Goal: Ask a question

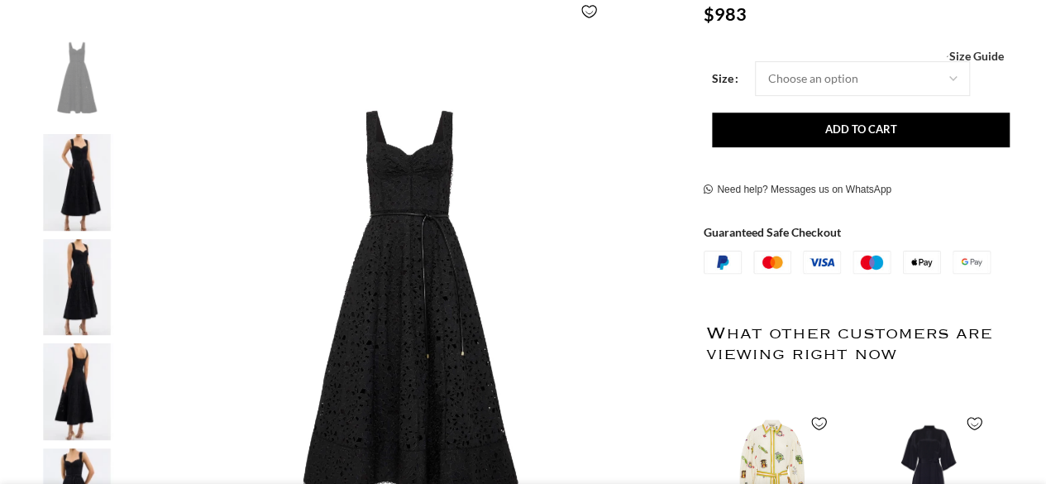
click at [108, 191] on img at bounding box center [76, 182] width 101 height 97
click at [843, 84] on select "Choose an option 4 UK 6 UK 8 UK 10 UK 12 UK 14 UK 16 UK" at bounding box center [862, 78] width 215 height 35
click at [755, 61] on select "Choose an option 4 UK 6 UK 8 UK 10 UK 12 UK 14 UK 16 UK" at bounding box center [862, 78] width 215 height 35
select select "10-uk"
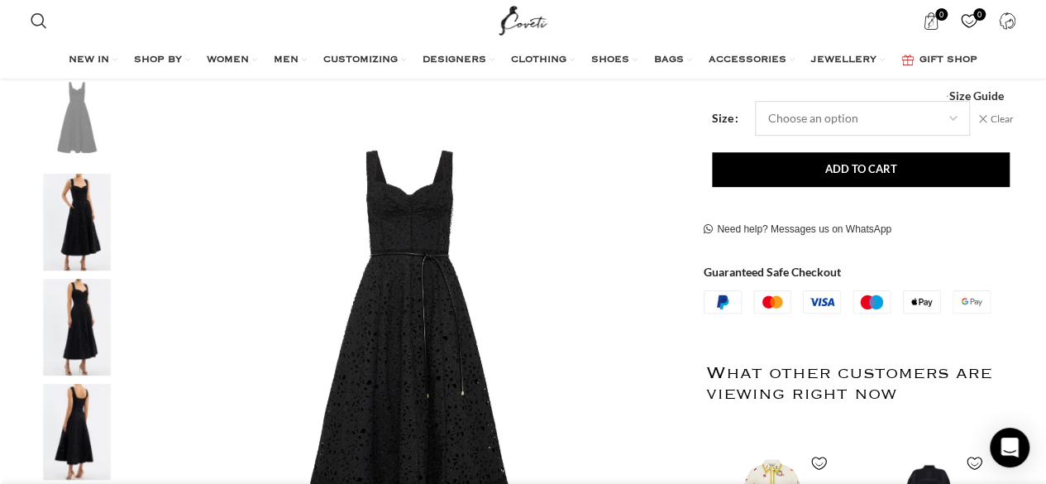
scroll to position [318, 0]
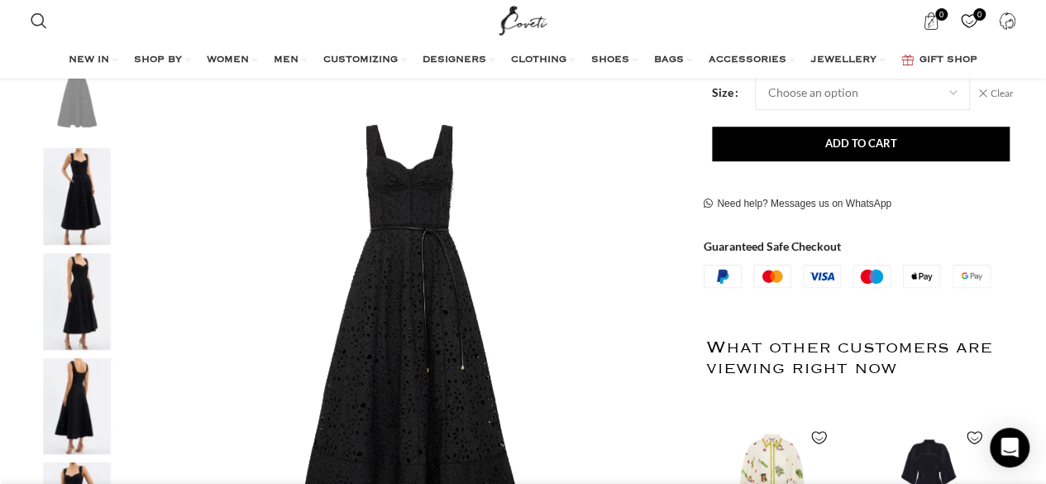
click at [101, 291] on img "3 / 5" at bounding box center [76, 301] width 101 height 97
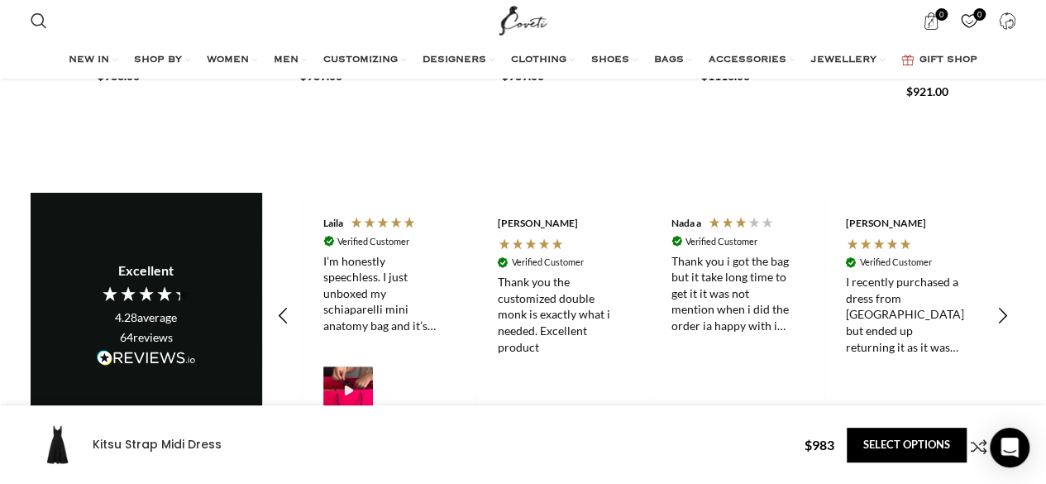
scroll to position [3296, 0]
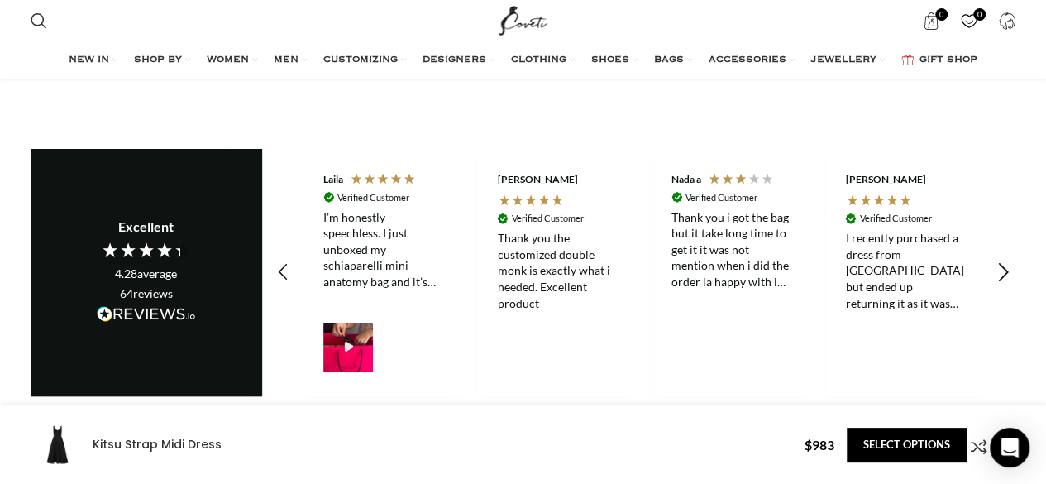
click at [1006, 261] on icon "REVIEWS.io Carousel Scroll Right" at bounding box center [1003, 272] width 23 height 23
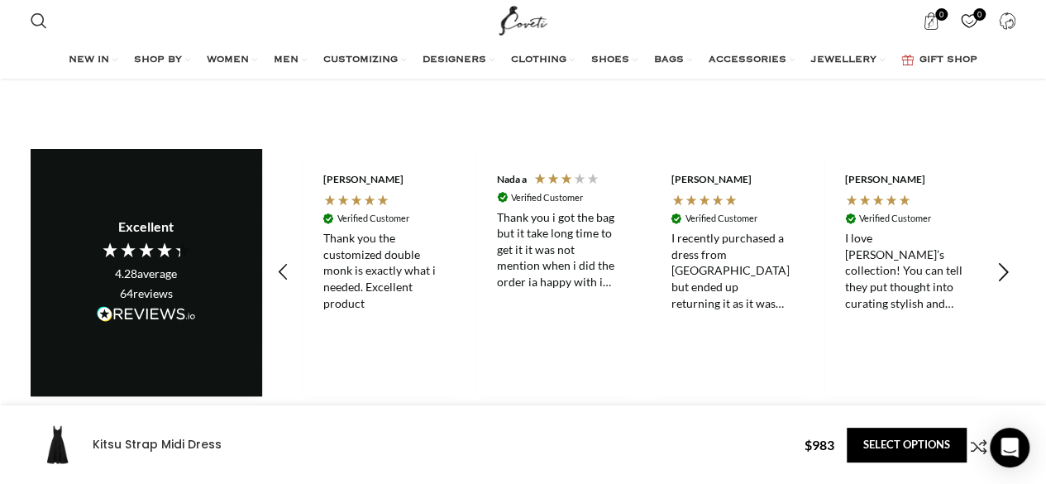
click at [1006, 261] on icon "REVIEWS.io Carousel Scroll Right" at bounding box center [1003, 272] width 23 height 23
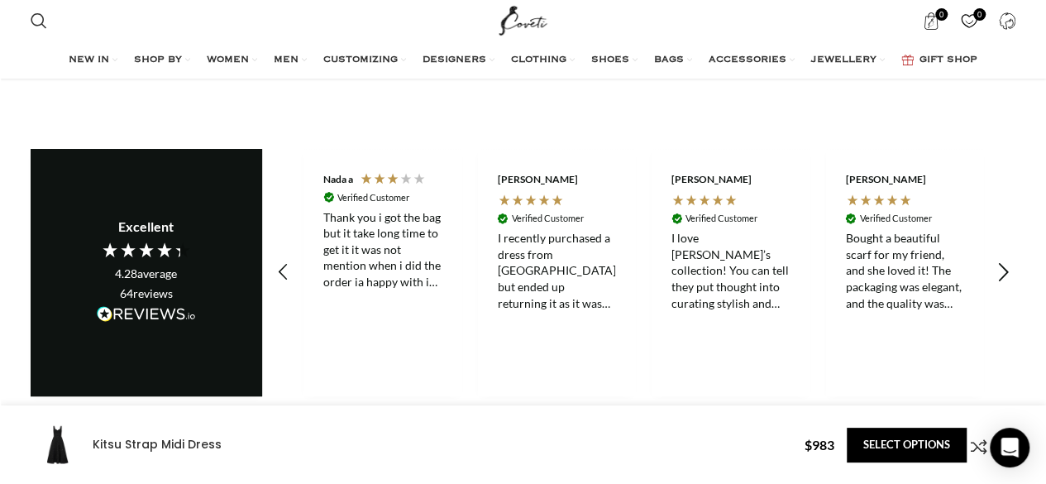
click at [1006, 261] on icon "REVIEWS.io Carousel Scroll Right" at bounding box center [1003, 272] width 23 height 23
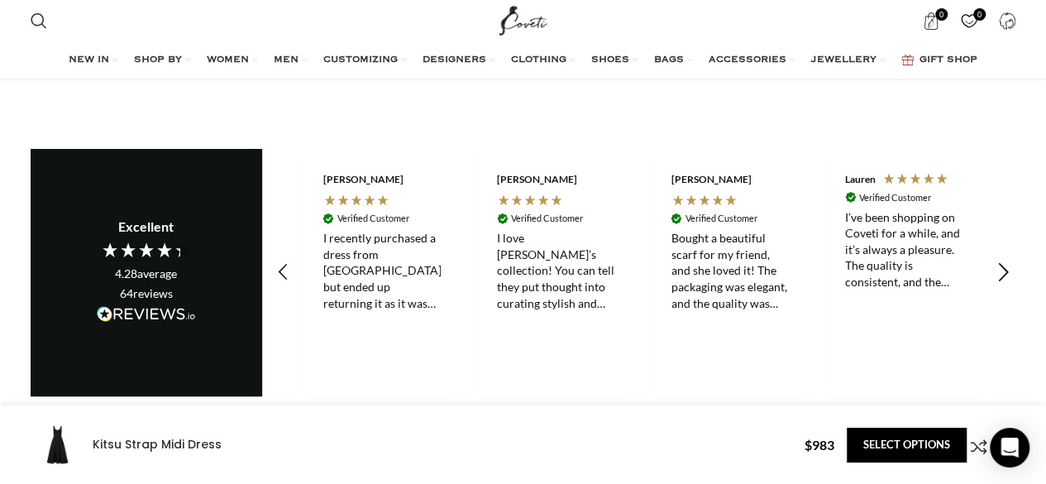
click at [1006, 261] on icon "REVIEWS.io Carousel Scroll Right" at bounding box center [1003, 272] width 23 height 23
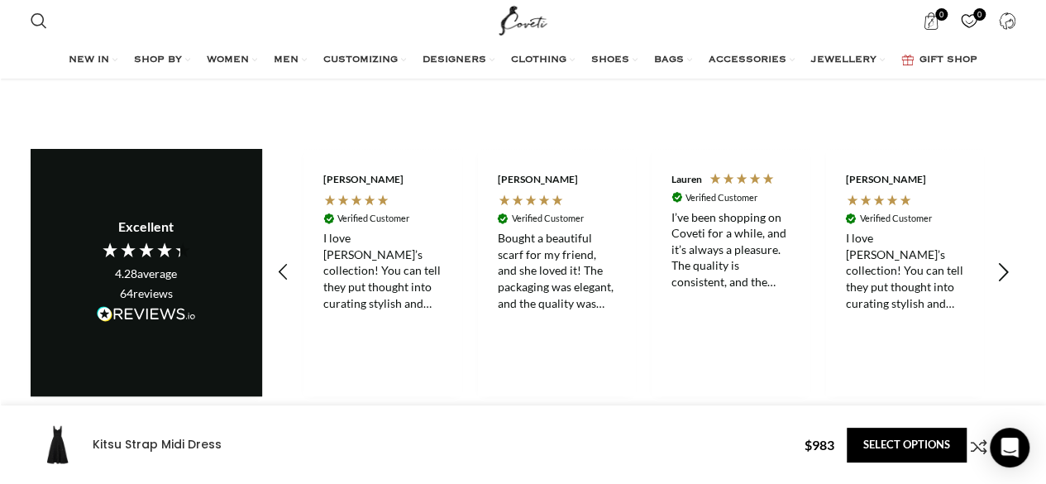
click at [1006, 261] on icon "REVIEWS.io Carousel Scroll Right" at bounding box center [1003, 272] width 23 height 23
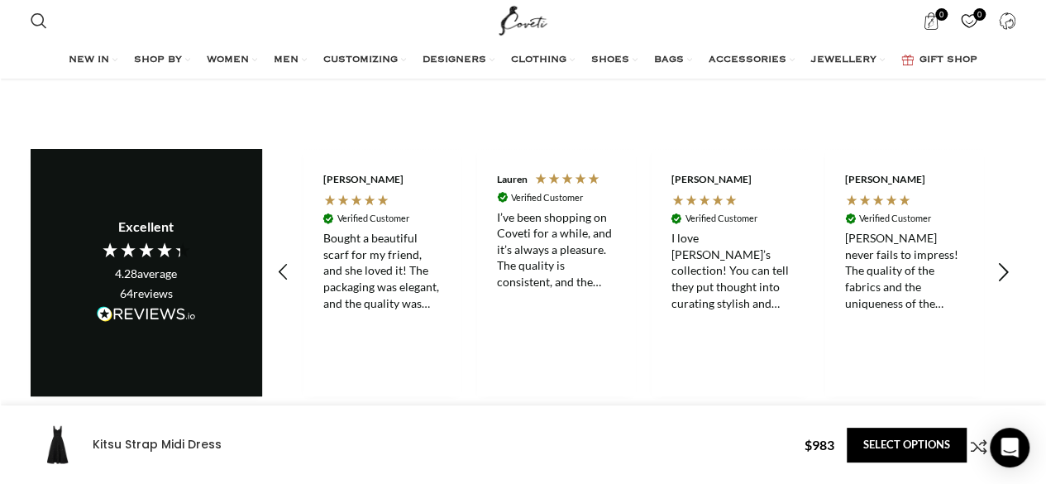
click at [1006, 261] on icon "REVIEWS.io Carousel Scroll Right" at bounding box center [1003, 272] width 23 height 23
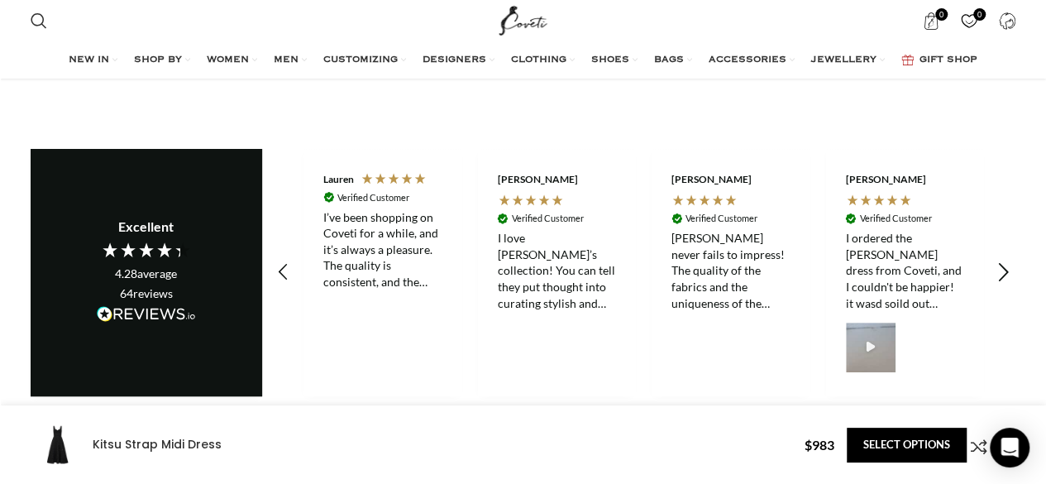
click at [1006, 261] on icon "REVIEWS.io Carousel Scroll Right" at bounding box center [1003, 272] width 23 height 23
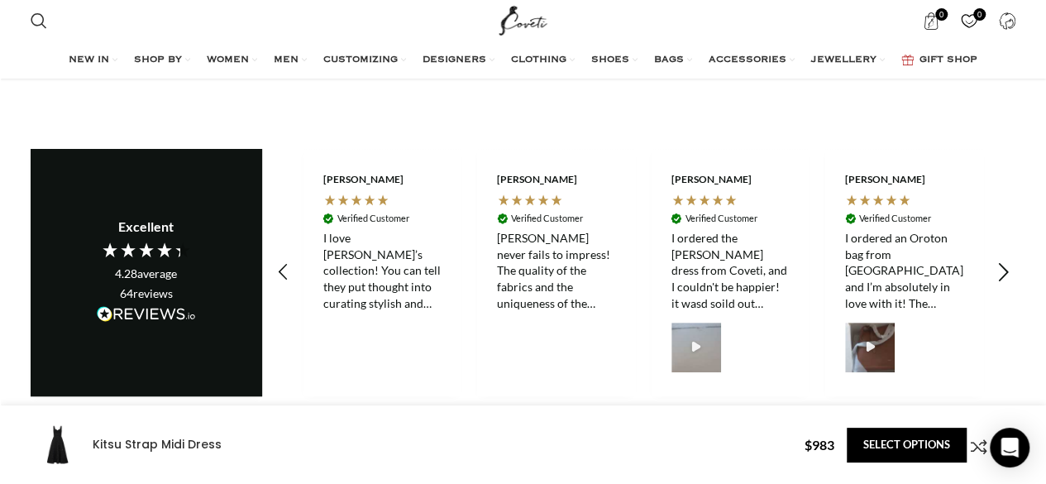
click at [1006, 261] on icon "REVIEWS.io Carousel Scroll Right" at bounding box center [1003, 272] width 23 height 23
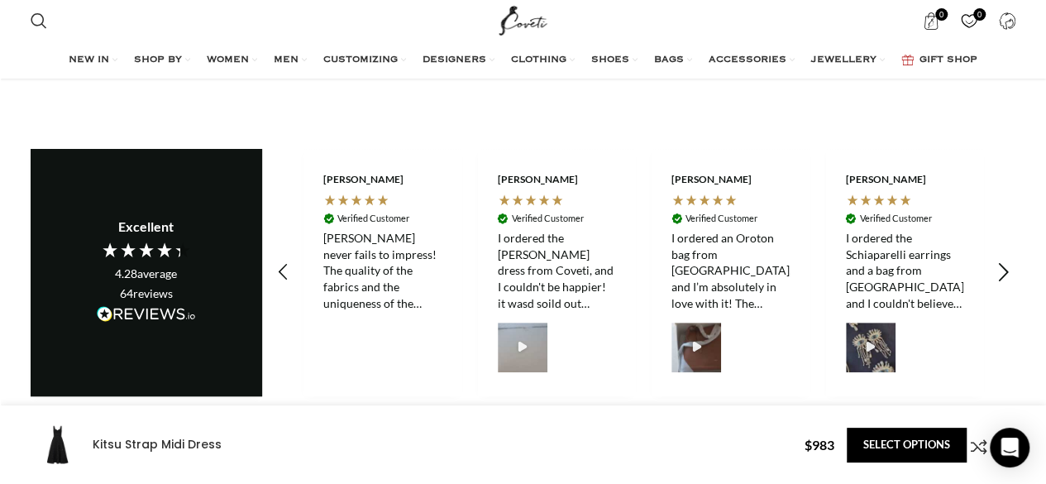
click at [1006, 261] on icon "REVIEWS.io Carousel Scroll Right" at bounding box center [1003, 272] width 23 height 23
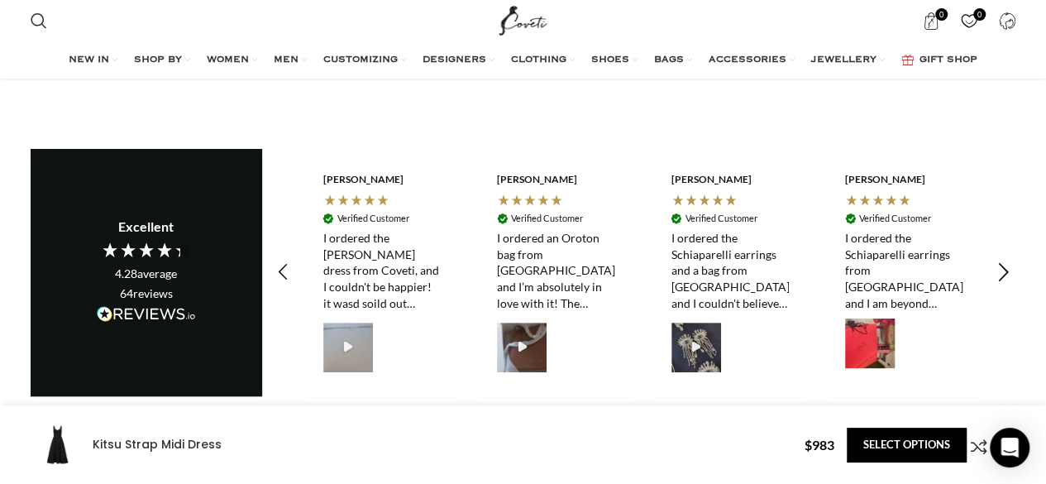
click at [1006, 261] on icon "REVIEWS.io Carousel Scroll Right" at bounding box center [1003, 272] width 23 height 23
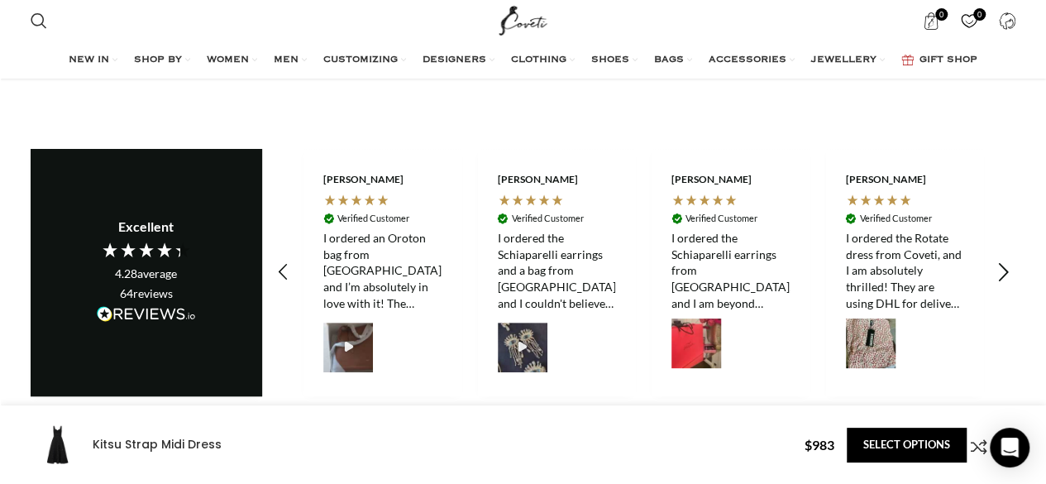
click at [1006, 261] on icon "REVIEWS.io Carousel Scroll Right" at bounding box center [1003, 272] width 23 height 23
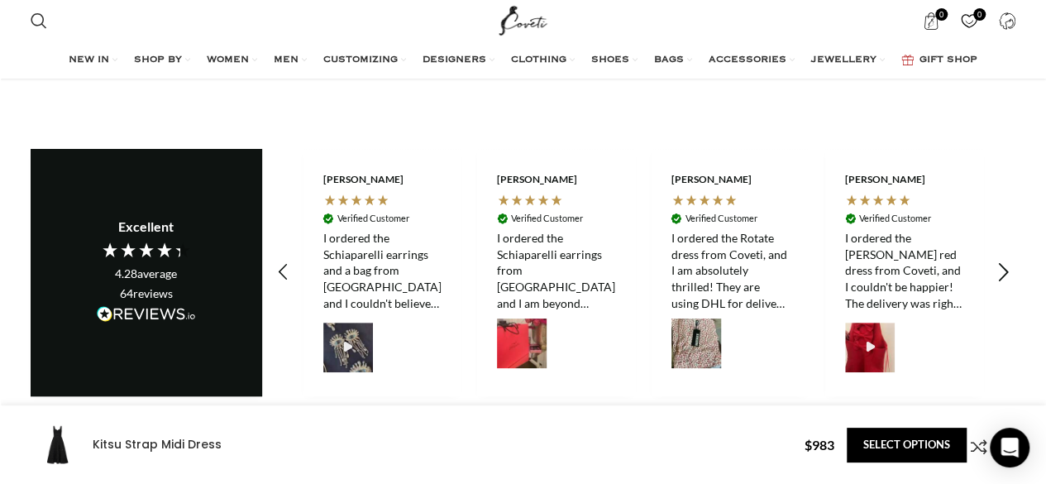
click at [1006, 261] on icon "REVIEWS.io Carousel Scroll Right" at bounding box center [1003, 272] width 23 height 23
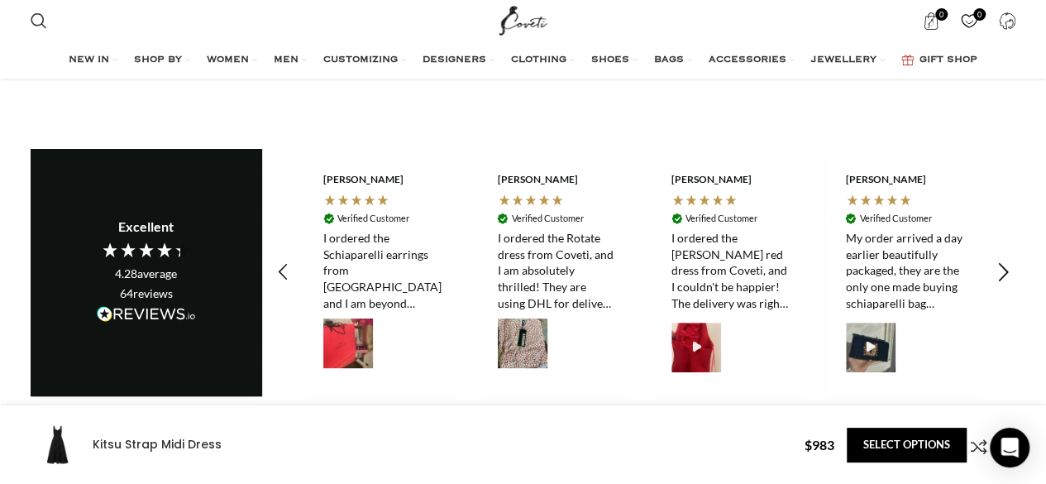
click at [1006, 261] on icon "REVIEWS.io Carousel Scroll Right" at bounding box center [1003, 272] width 23 height 23
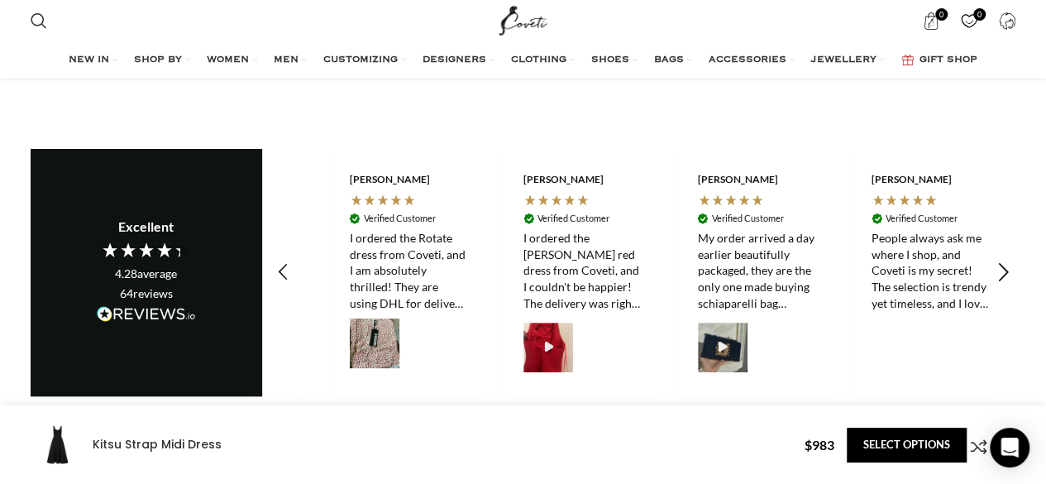
scroll to position [0, 2437]
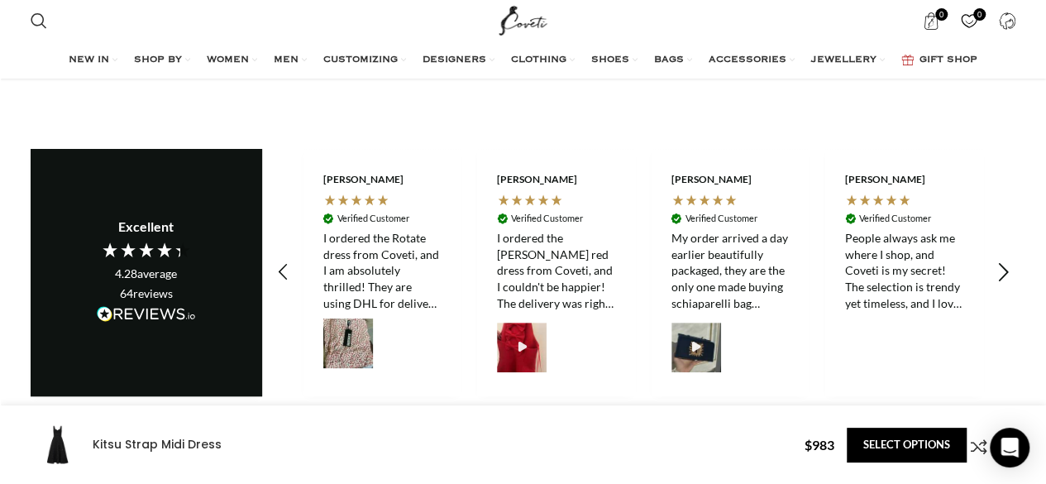
click at [1006, 261] on icon "REVIEWS.io Carousel Scroll Right" at bounding box center [1003, 272] width 23 height 23
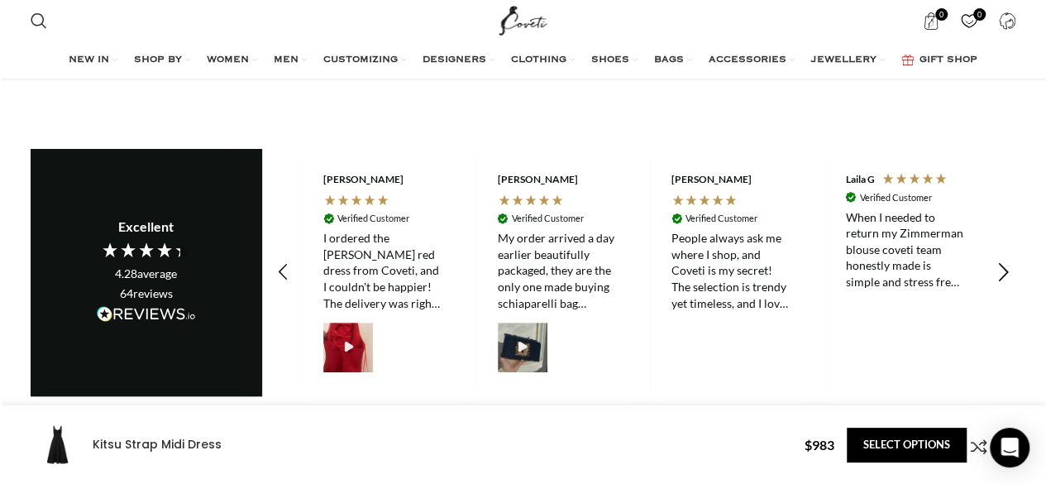
click at [1006, 261] on icon "REVIEWS.io Carousel Scroll Right" at bounding box center [1003, 272] width 23 height 23
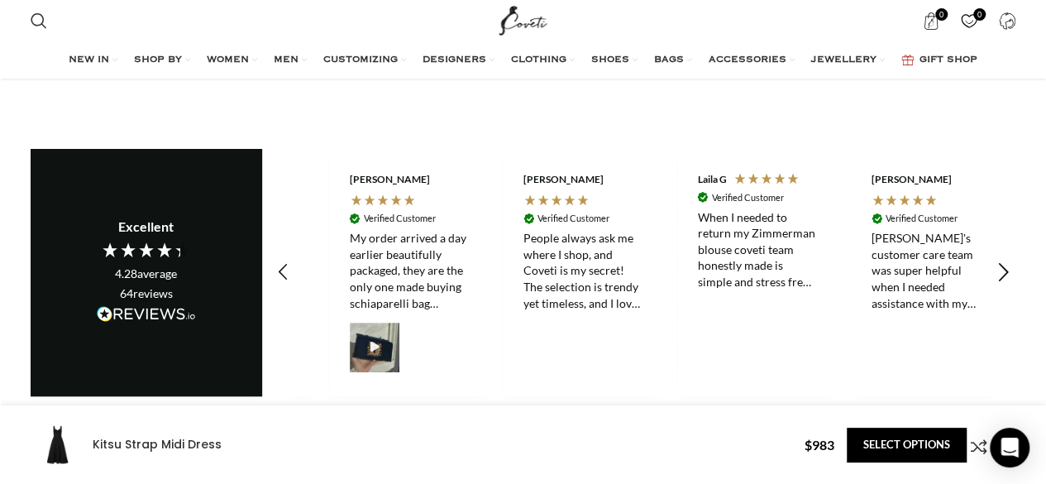
scroll to position [0, 2785]
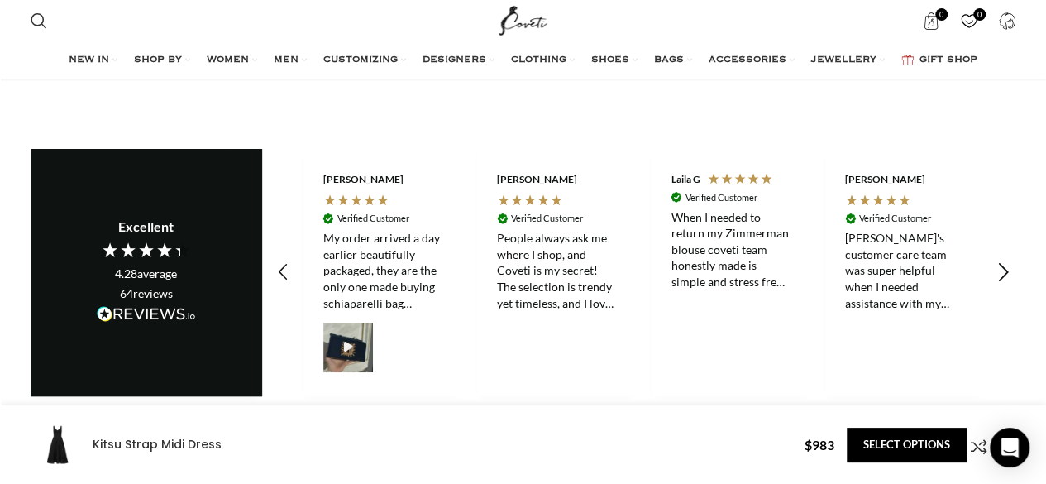
click at [1006, 261] on icon "REVIEWS.io Carousel Scroll Right" at bounding box center [1003, 272] width 23 height 23
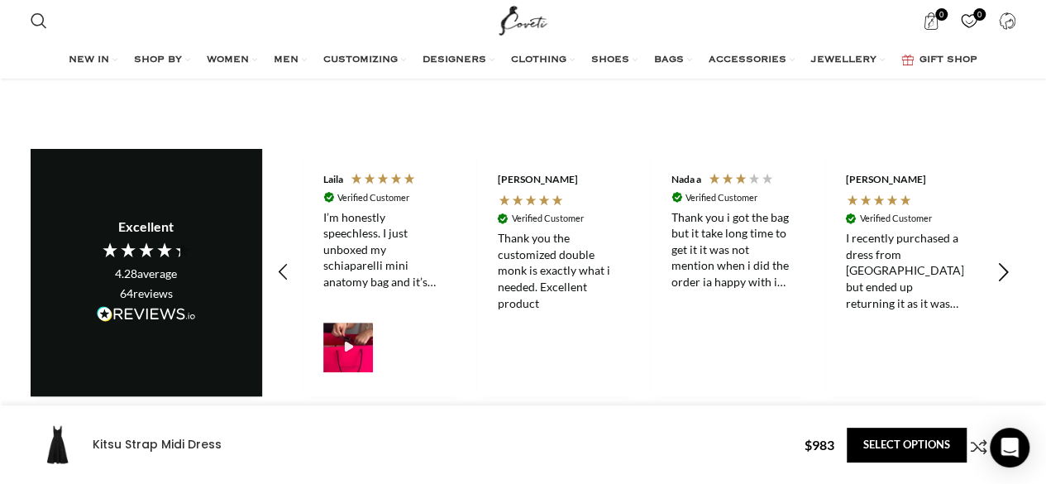
click at [1006, 261] on icon "REVIEWS.io Carousel Scroll Right" at bounding box center [1003, 272] width 23 height 23
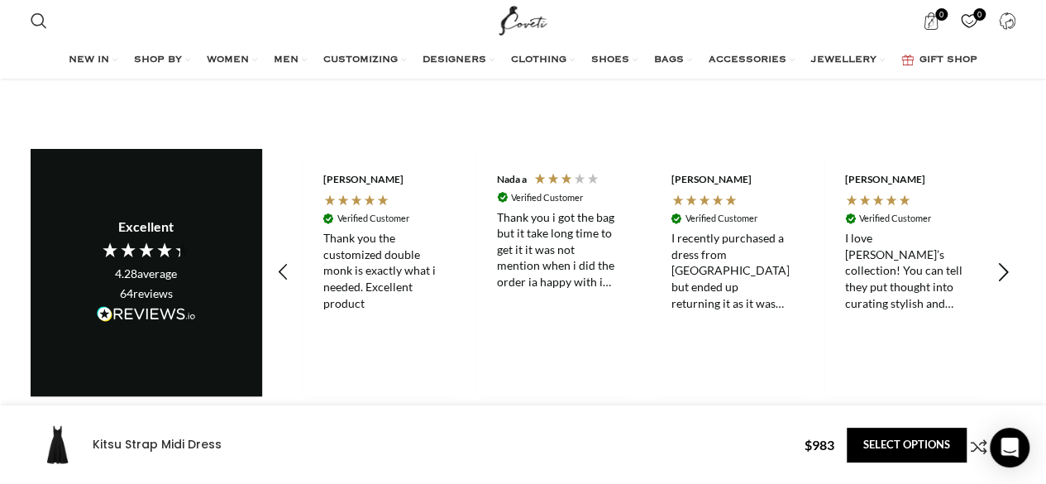
click at [1006, 261] on icon "REVIEWS.io Carousel Scroll Right" at bounding box center [1003, 272] width 23 height 23
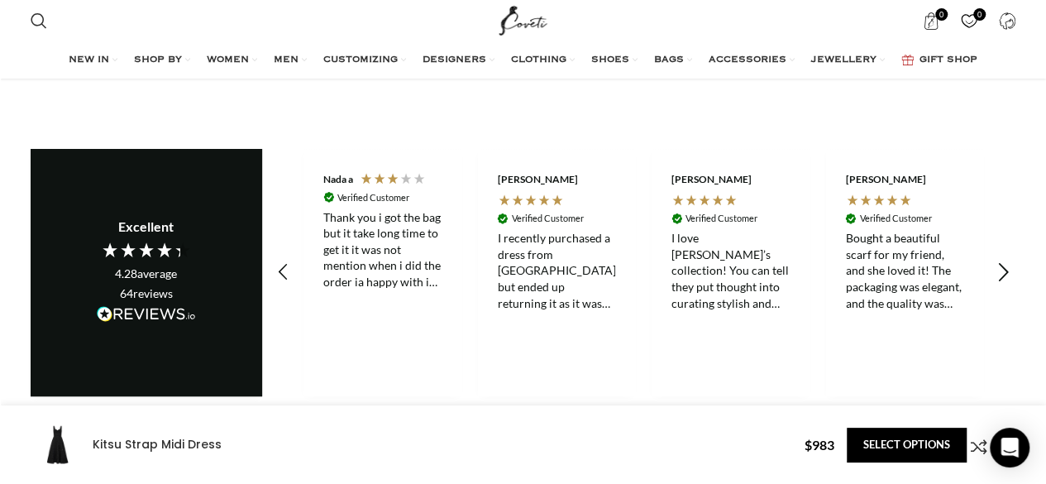
click at [1006, 261] on icon "REVIEWS.io Carousel Scroll Right" at bounding box center [1003, 272] width 23 height 23
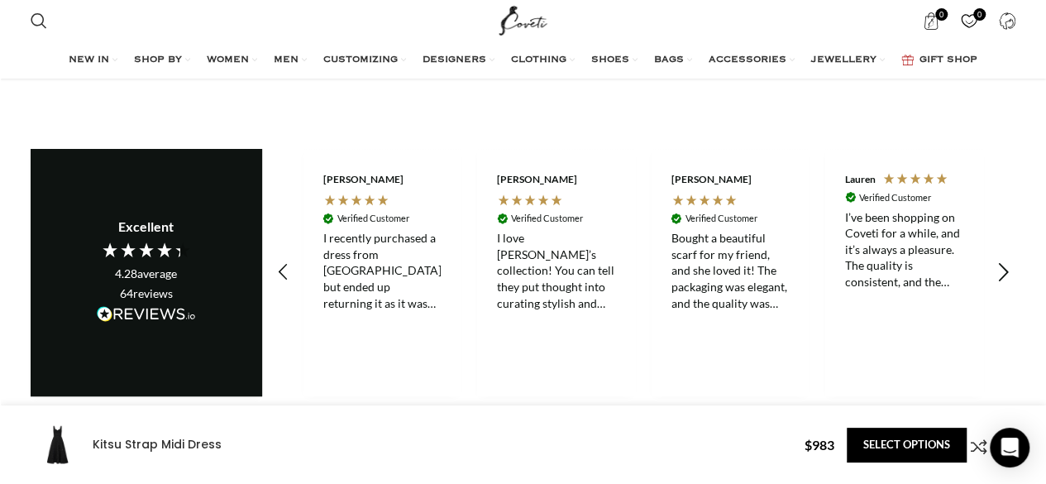
click at [1006, 261] on icon "REVIEWS.io Carousel Scroll Right" at bounding box center [1003, 272] width 23 height 23
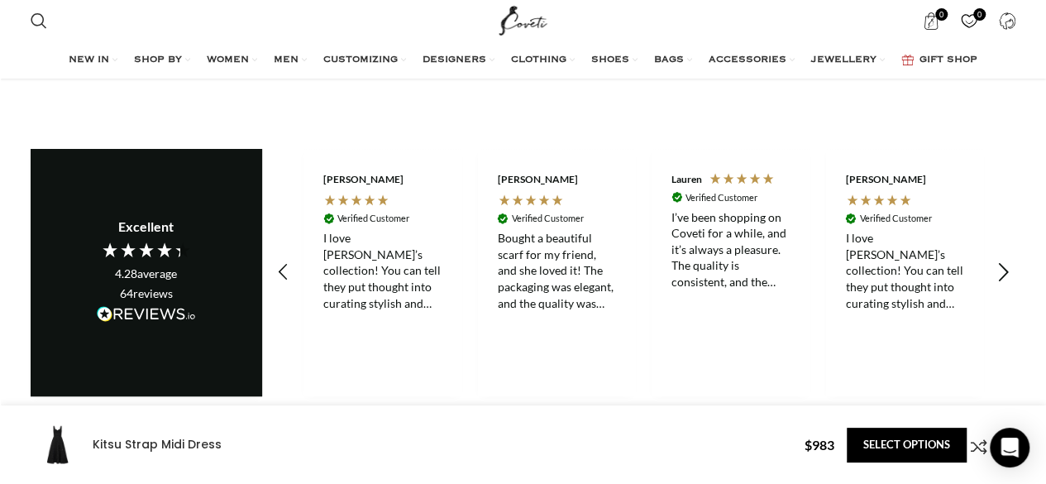
click at [1006, 261] on icon "REVIEWS.io Carousel Scroll Right" at bounding box center [1003, 272] width 23 height 23
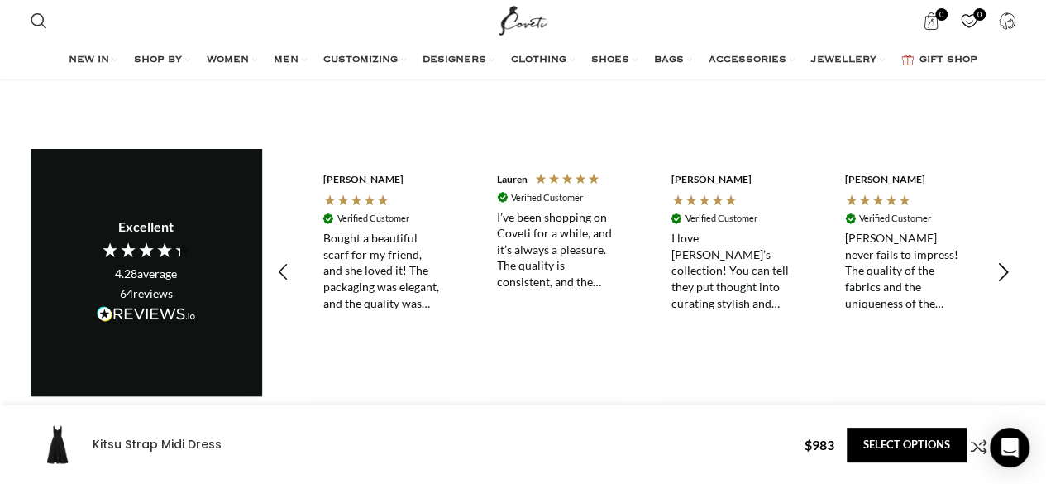
click at [1006, 261] on icon "REVIEWS.io Carousel Scroll Right" at bounding box center [1003, 272] width 23 height 23
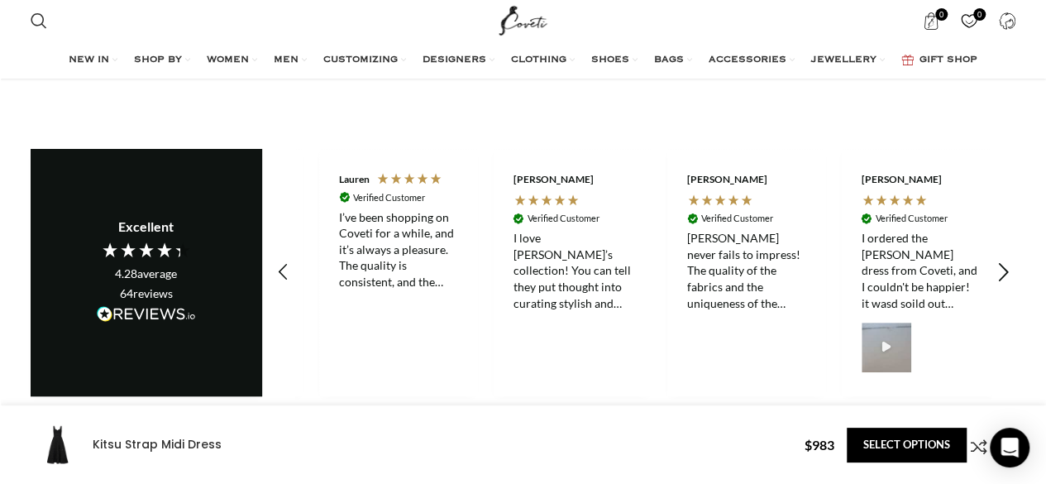
click at [1006, 261] on icon "REVIEWS.io Carousel Scroll Right" at bounding box center [1003, 272] width 23 height 23
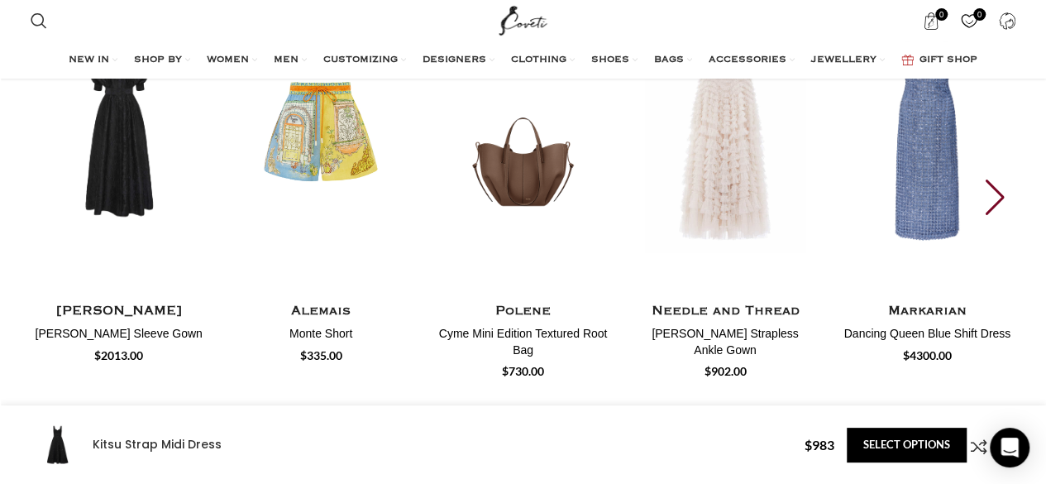
scroll to position [3792, 0]
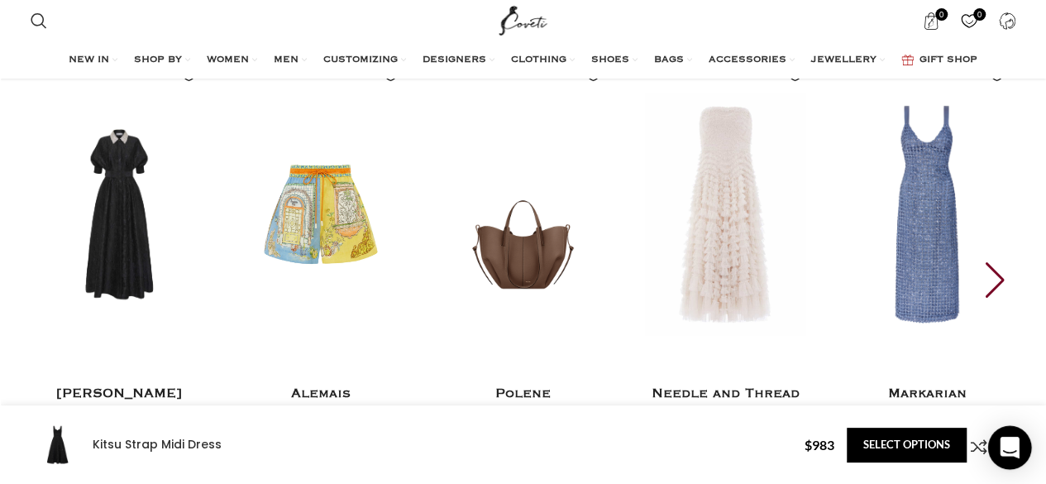
click at [1012, 447] on icon "Open Intercom Messenger" at bounding box center [1009, 448] width 19 height 22
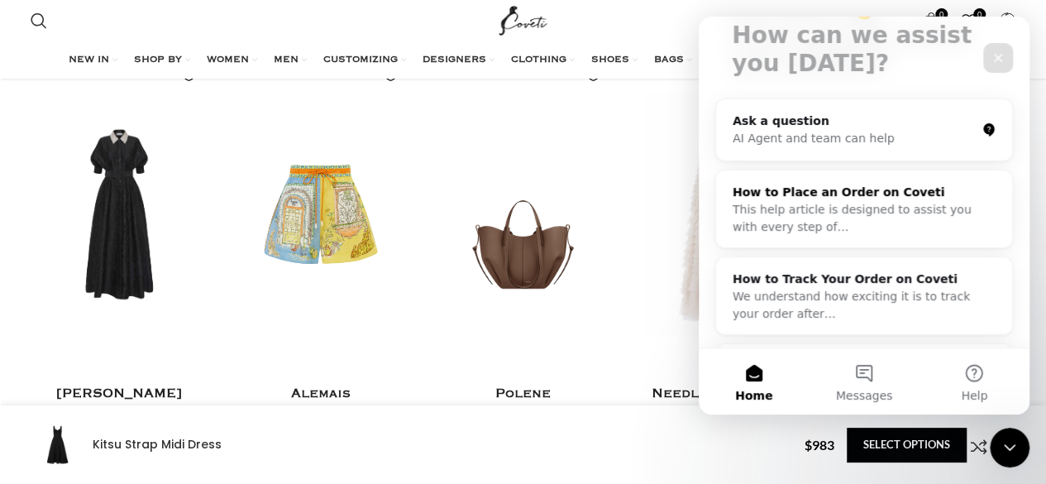
scroll to position [165, 0]
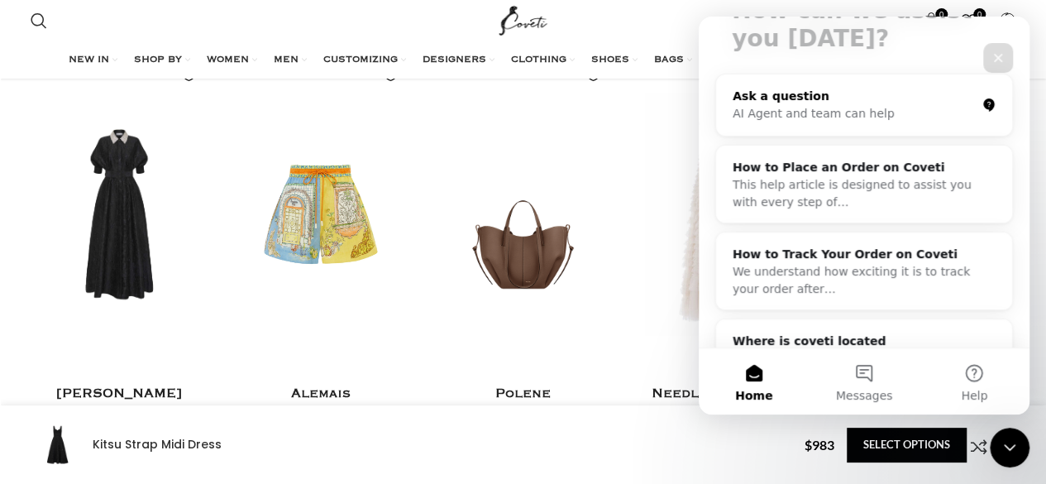
click at [877, 132] on div "Ask a question AI Agent and team can help" at bounding box center [864, 104] width 296 height 61
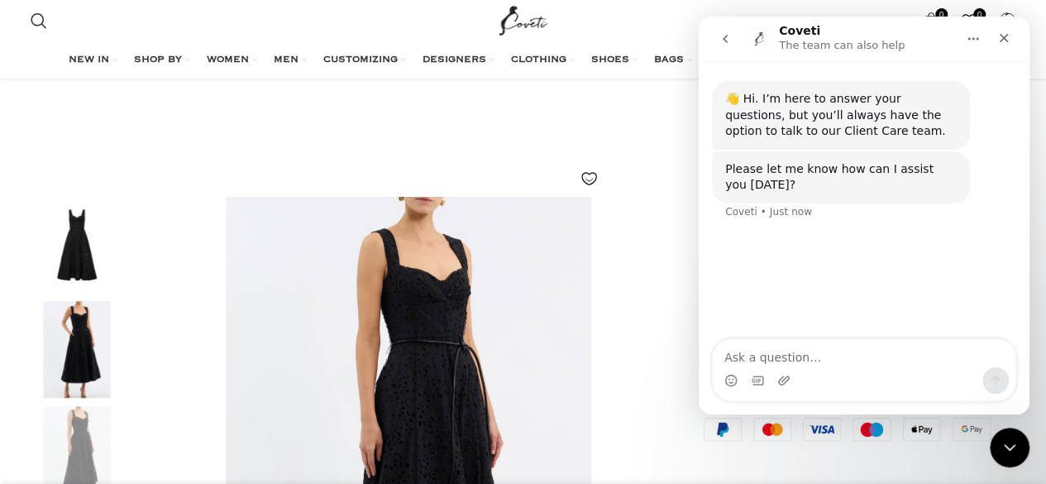
scroll to position [0, 2089]
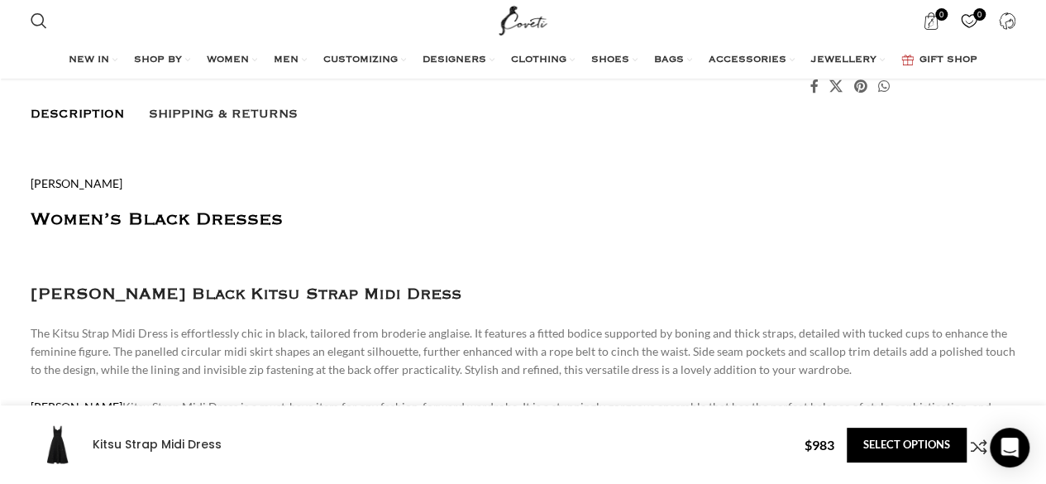
scroll to position [1064, 0]
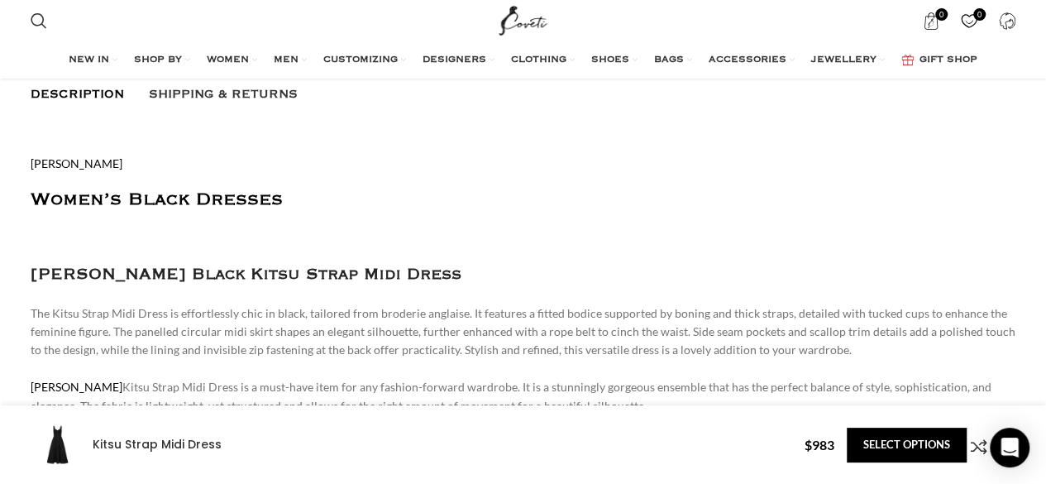
drag, startPoint x: 494, startPoint y: 271, endPoint x: 0, endPoint y: 265, distance: 493.8
copy h3 "[PERSON_NAME] Black Kitsu Strap Midi Dress"
click at [1014, 445] on icon "Open Intercom Messenger" at bounding box center [1009, 448] width 19 height 22
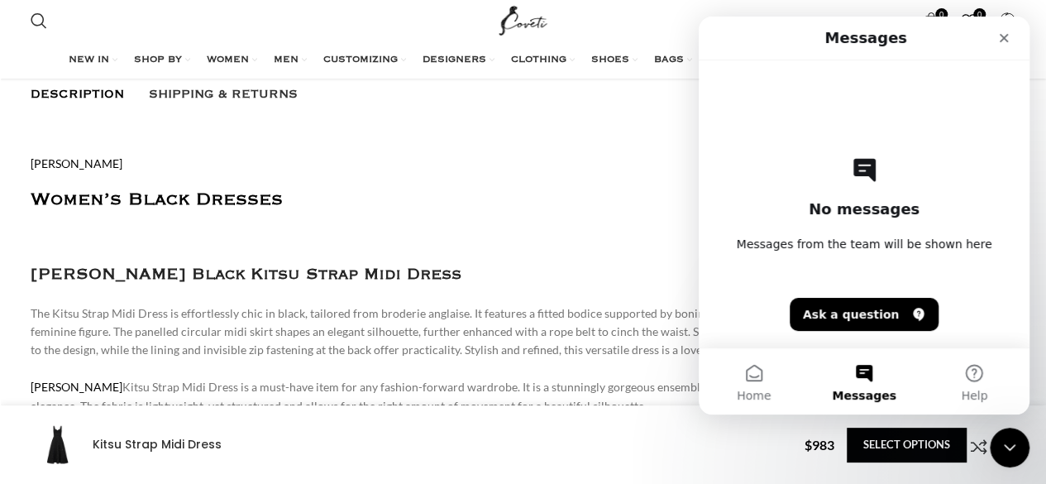
scroll to position [0, 0]
click at [861, 314] on button "Ask a question" at bounding box center [865, 314] width 150 height 33
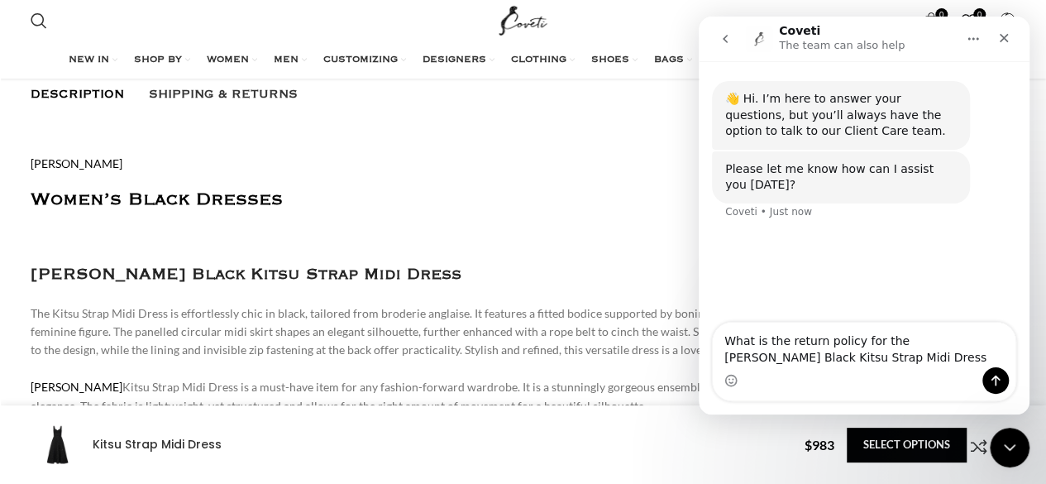
type textarea "What is the return policy for the [PERSON_NAME] Black Kitsu Strap Midi Dress?"
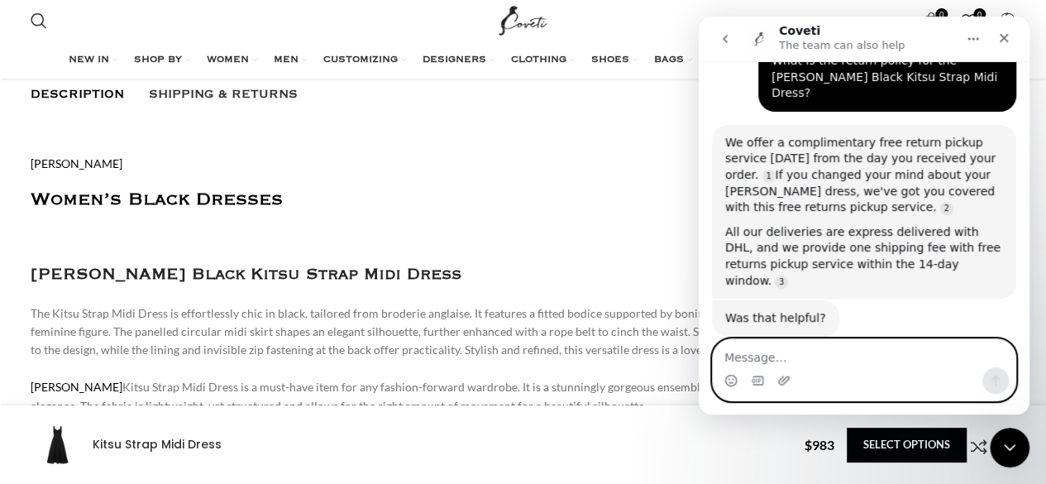
scroll to position [0, 696]
type textarea "Where is [PERSON_NAME] based out of?"
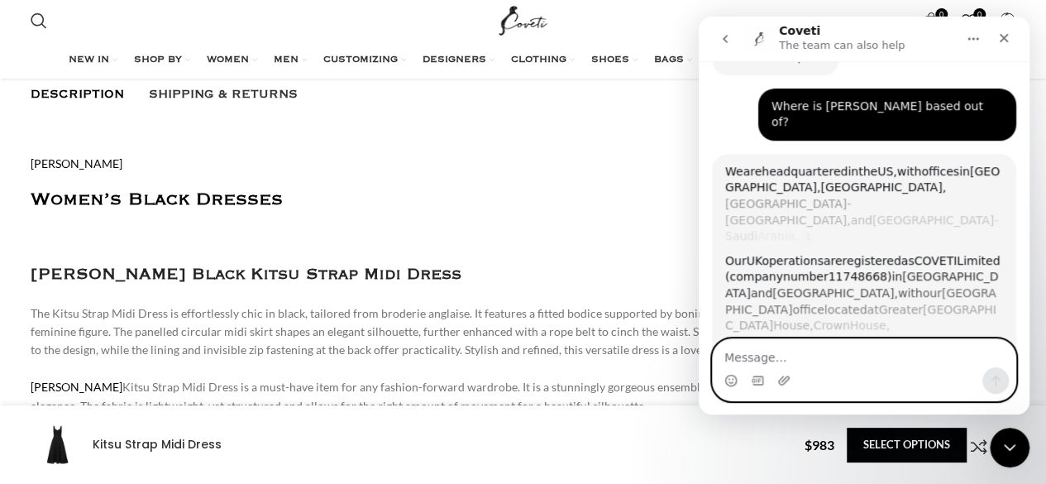
scroll to position [0, 1045]
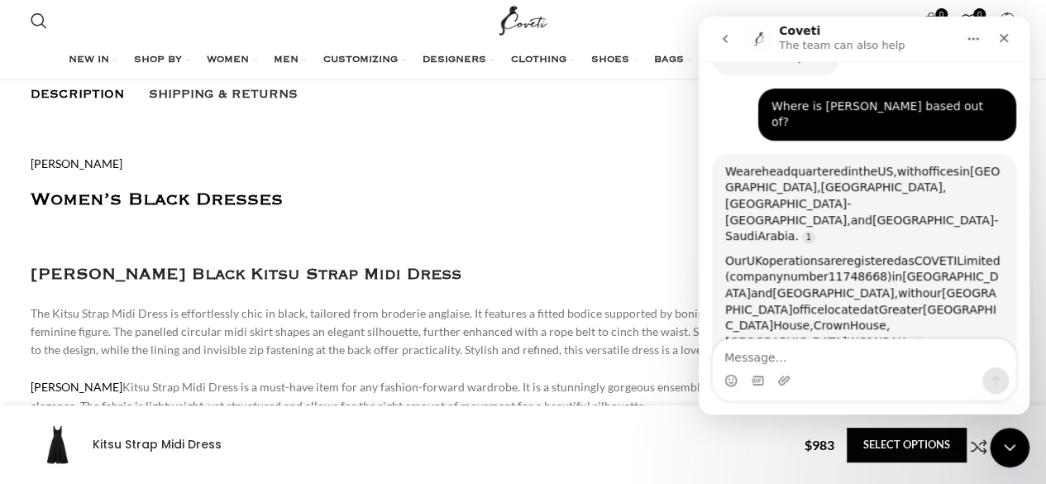
click at [869, 375] on div "Intercom messenger" at bounding box center [864, 380] width 303 height 26
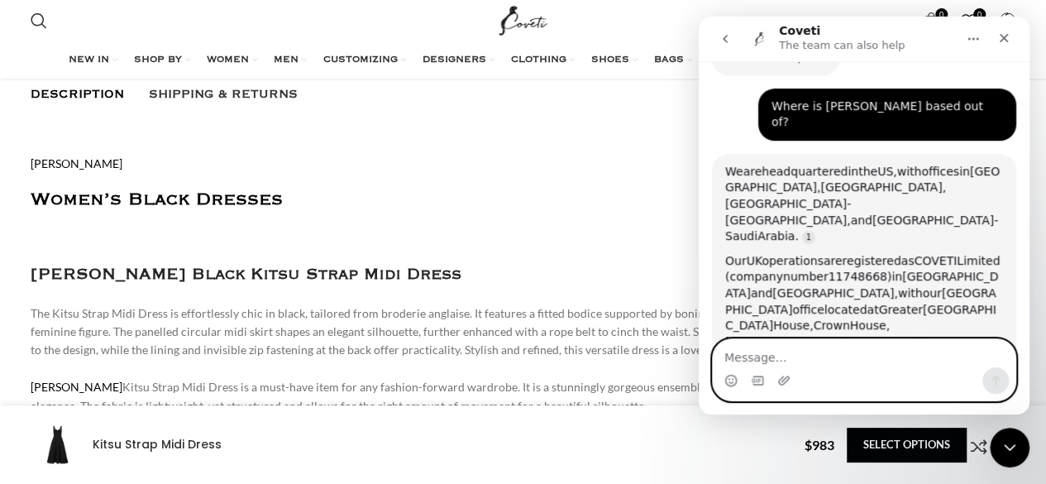
click at [853, 361] on textarea "Message…" at bounding box center [864, 353] width 303 height 28
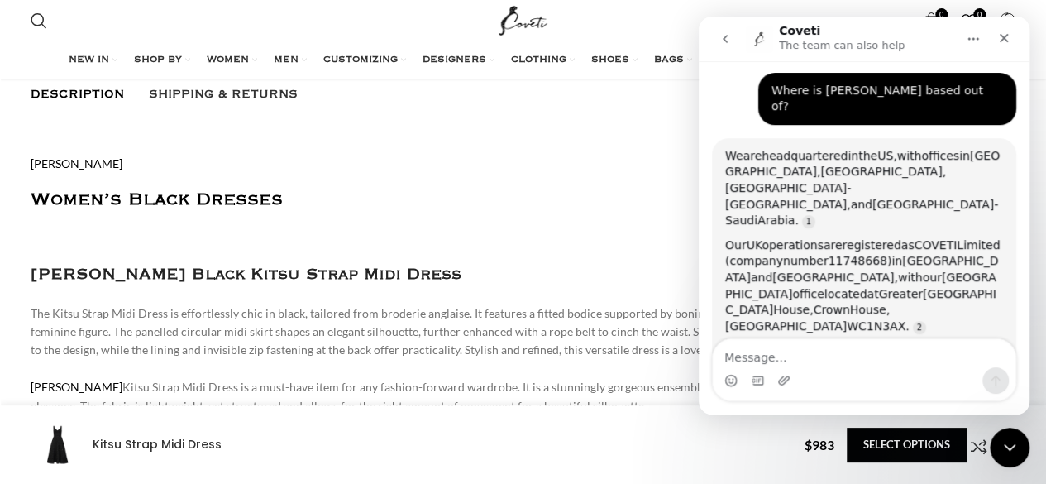
click at [874, 376] on div "Intercom messenger" at bounding box center [864, 380] width 303 height 26
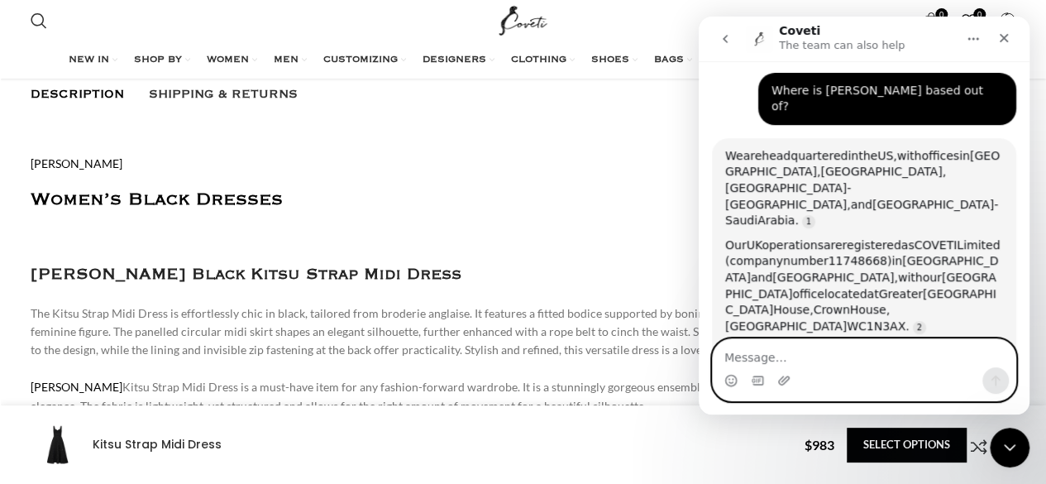
click at [866, 361] on textarea "Message…" at bounding box center [864, 353] width 303 height 28
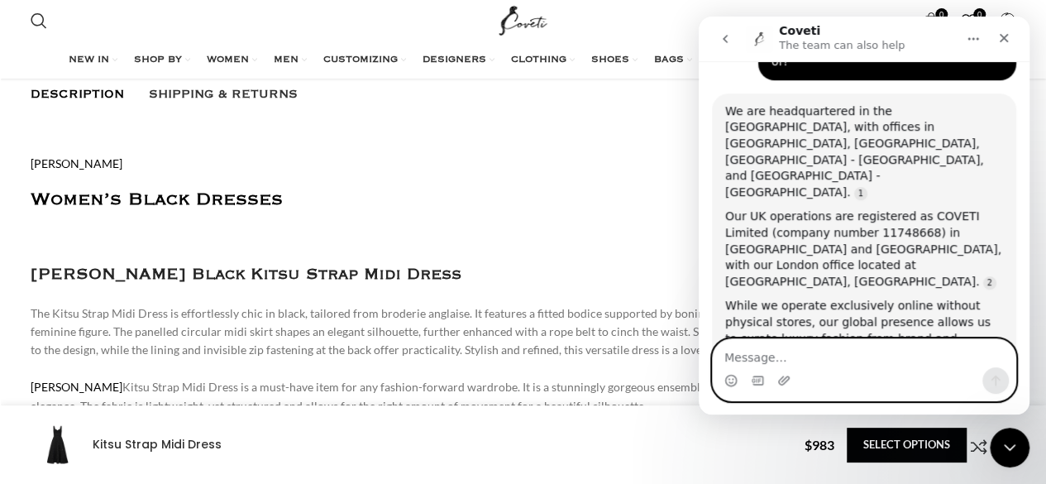
scroll to position [503, 0]
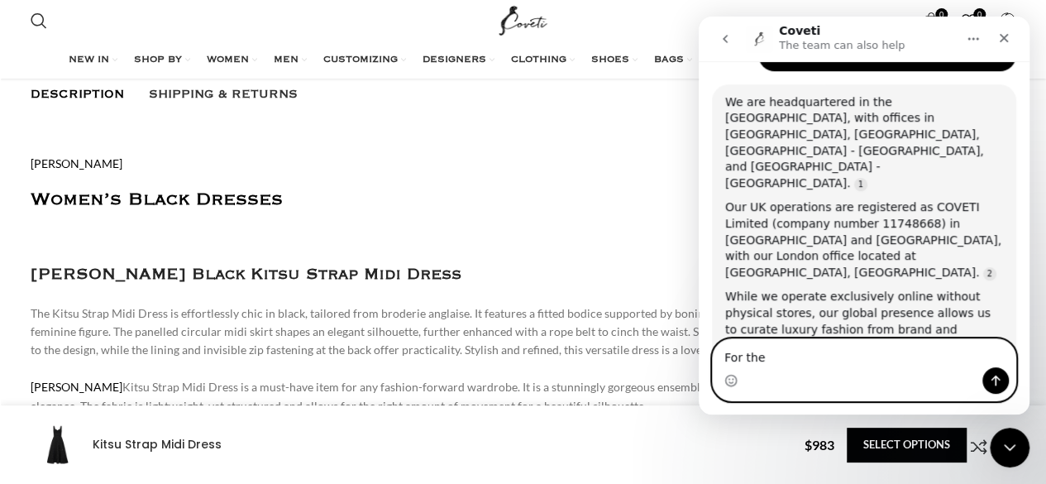
paste textarea "[PERSON_NAME] Black Kitsu Strap Midi Dress"
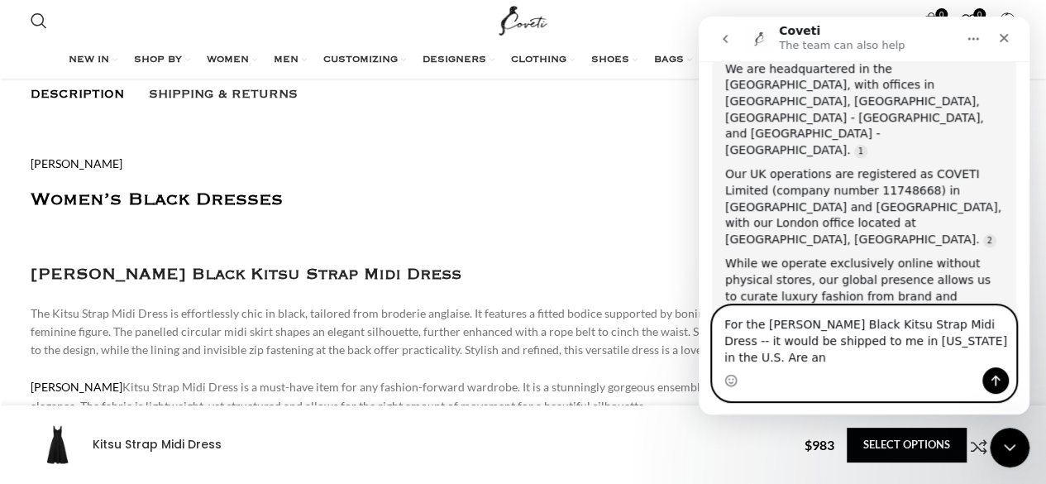
scroll to position [0, 1393]
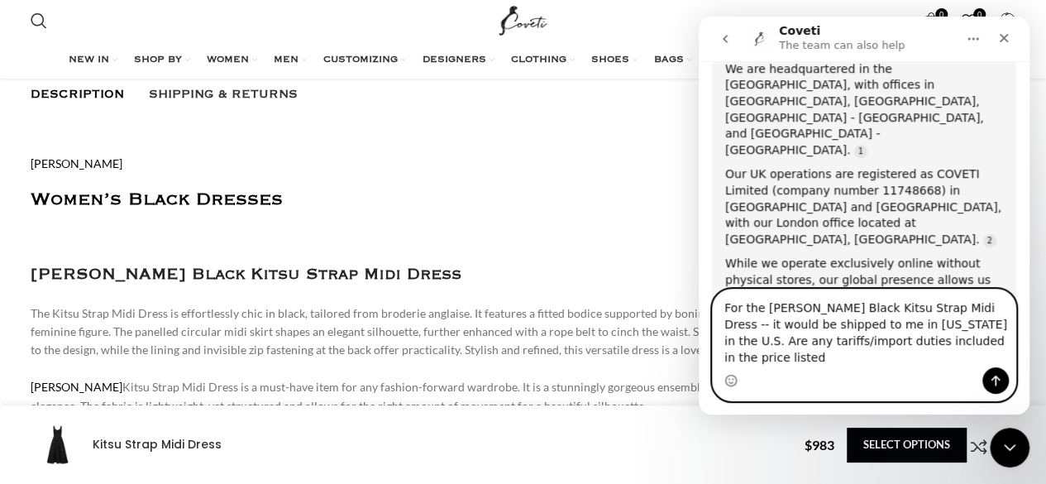
type textarea "For the [PERSON_NAME] Black Kitsu Strap Midi Dress -- it would be shipped to me…"
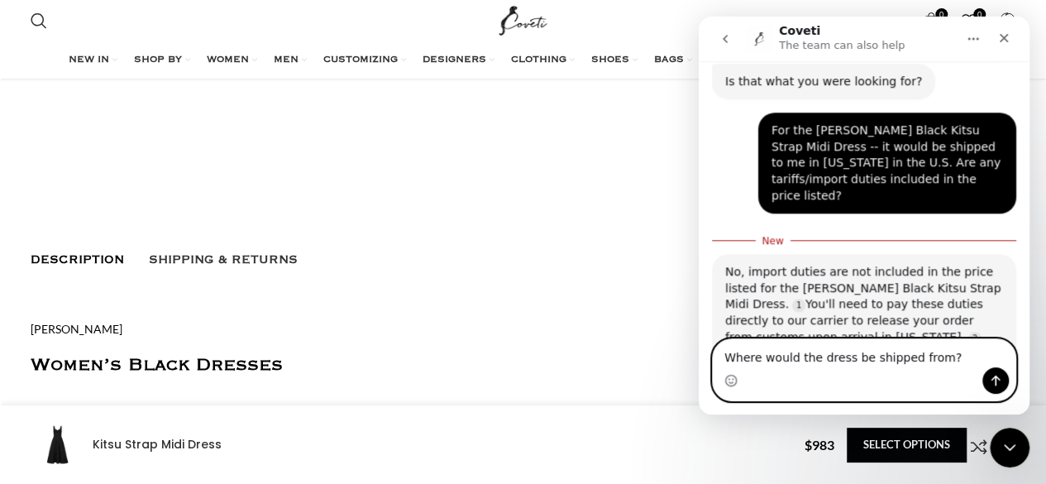
scroll to position [0, 1915]
type textarea "Where would the dress be shipped from?"
click at [997, 385] on icon "Send a message…" at bounding box center [995, 380] width 13 height 13
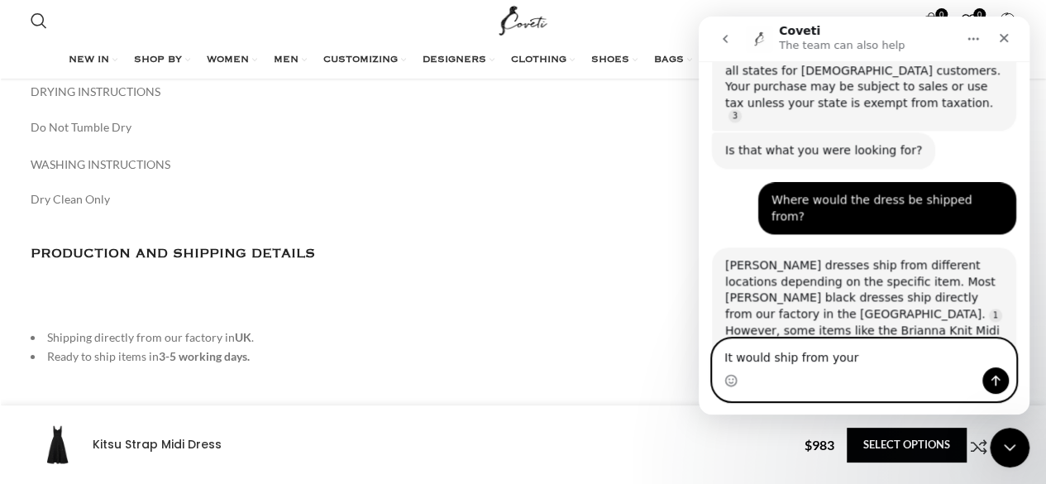
scroll to position [0, 2611]
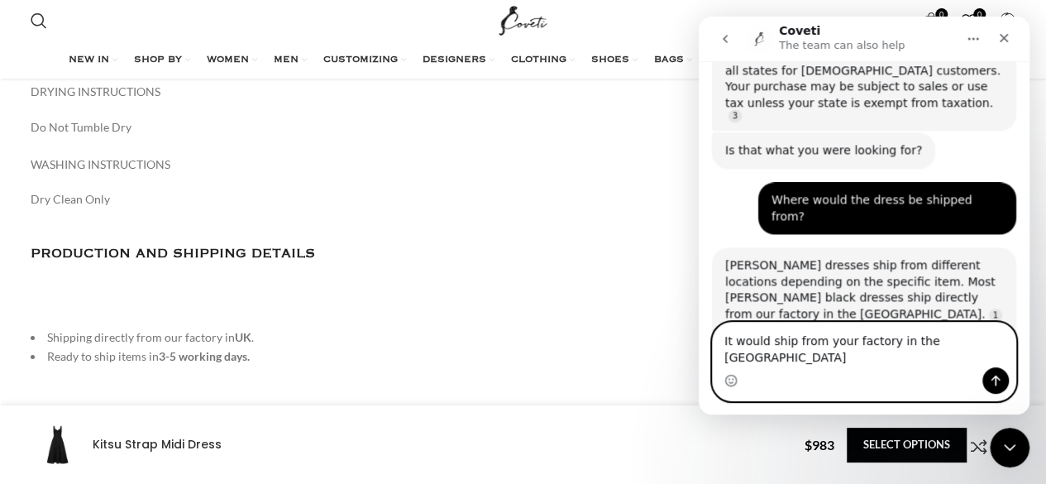
type textarea "It would ship from your factory in the [GEOGRAPHIC_DATA]"
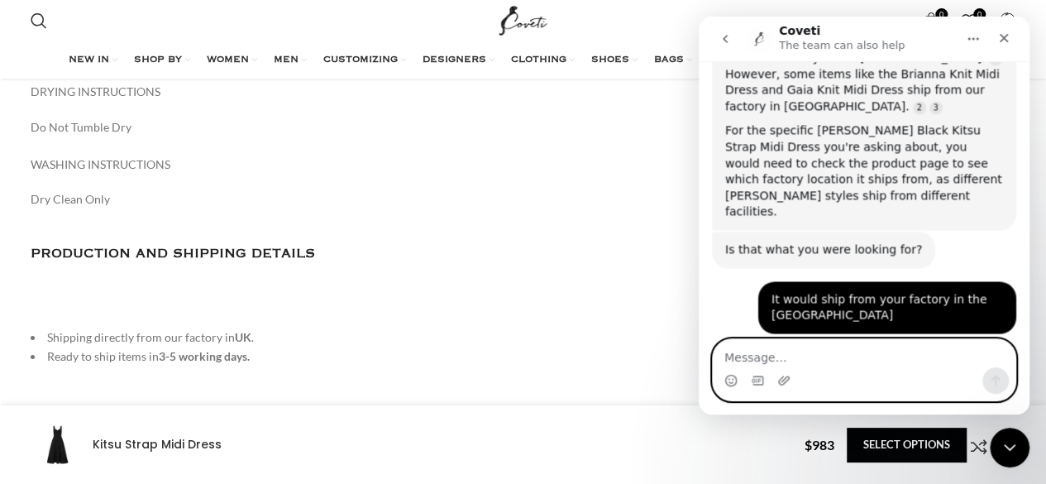
scroll to position [1394, 0]
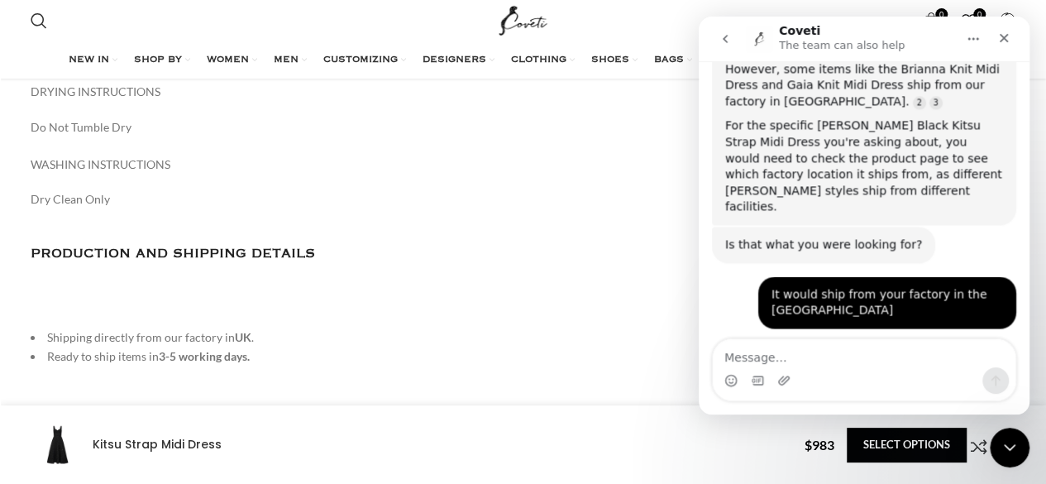
click at [909, 372] on div "Intercom messenger" at bounding box center [864, 380] width 303 height 26
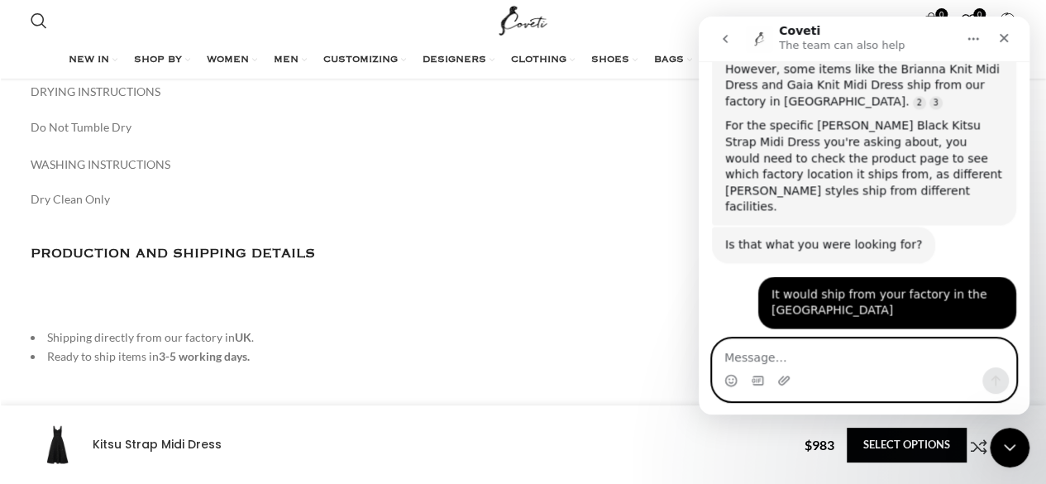
click at [906, 360] on textarea "Message…" at bounding box center [864, 353] width 303 height 28
type textarea "How much would the import duties be?"
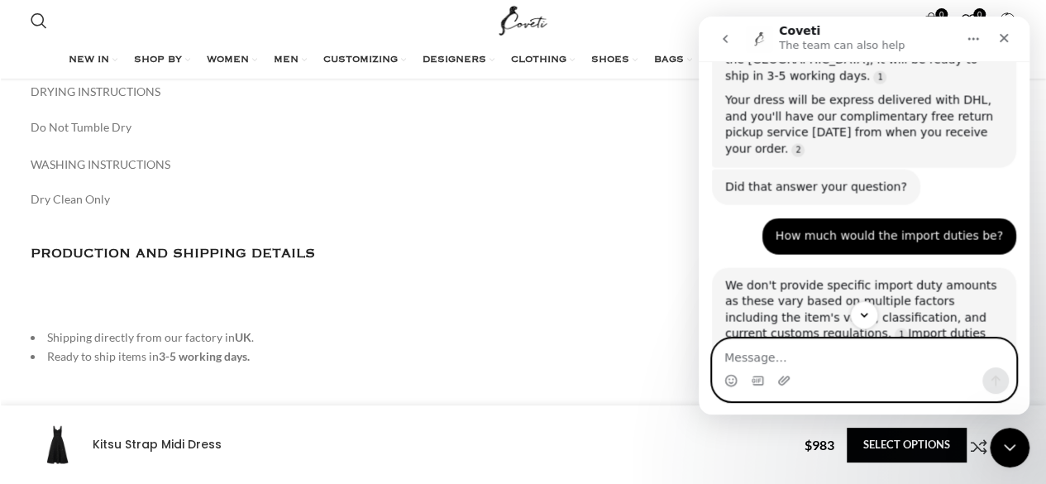
scroll to position [1748, 0]
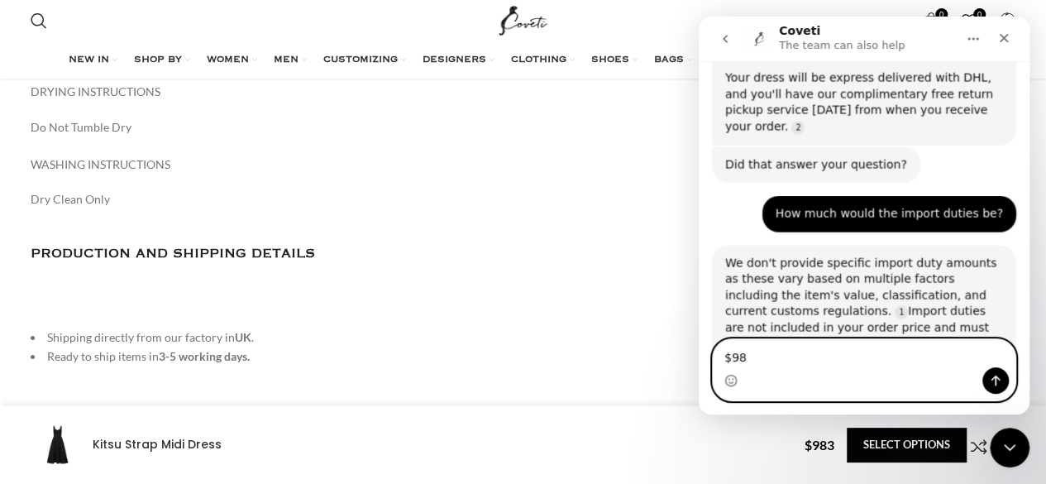
type textarea "$983"
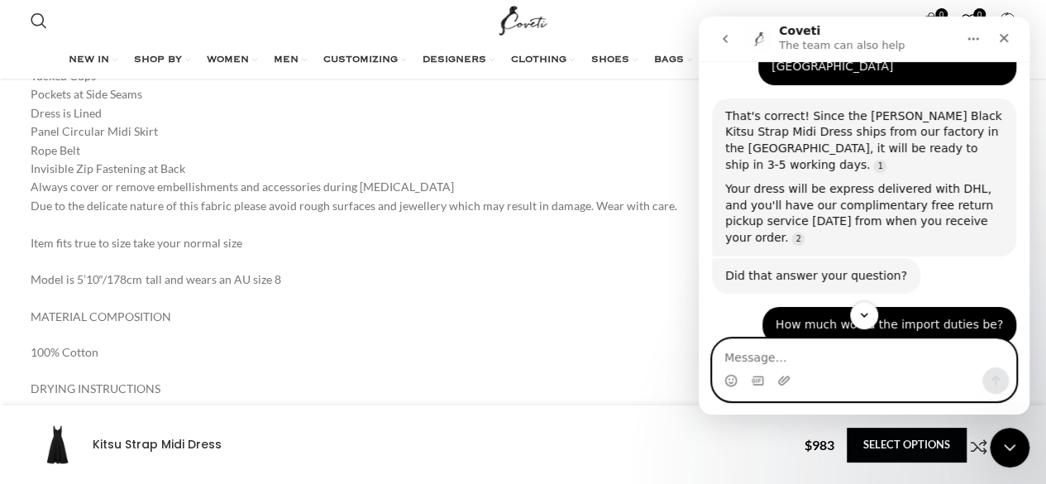
scroll to position [1973, 0]
